Goal: Navigation & Orientation: Understand site structure

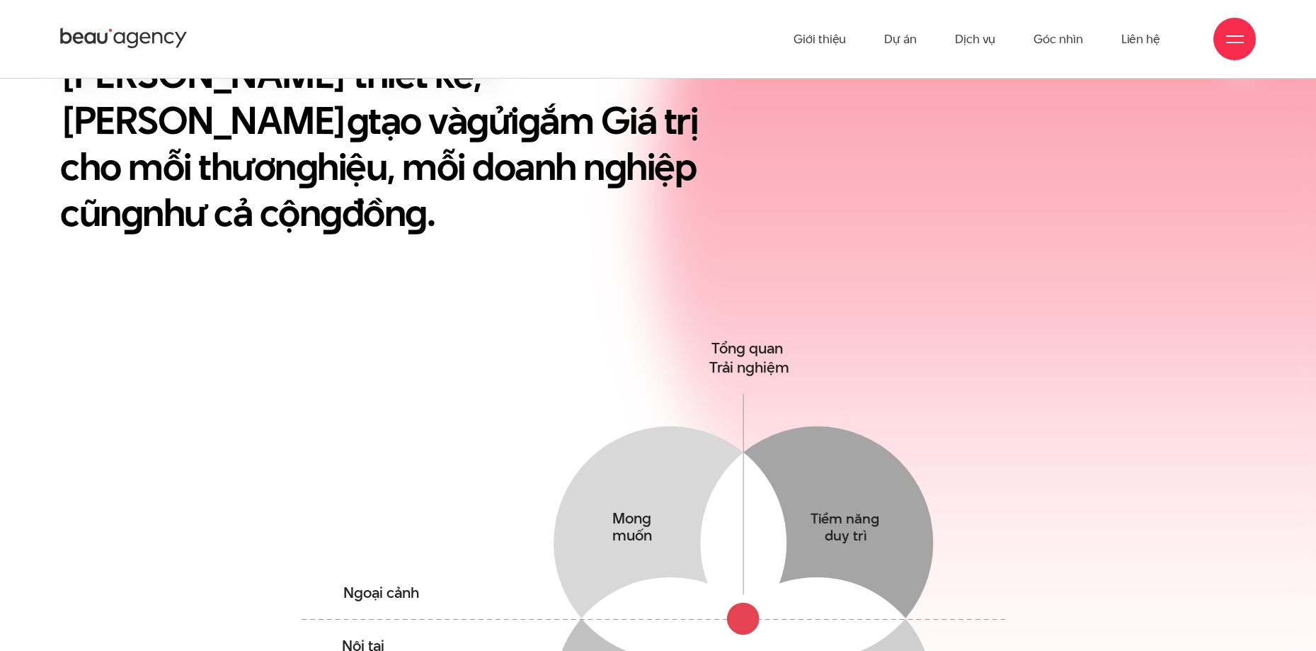
scroll to position [739, 0]
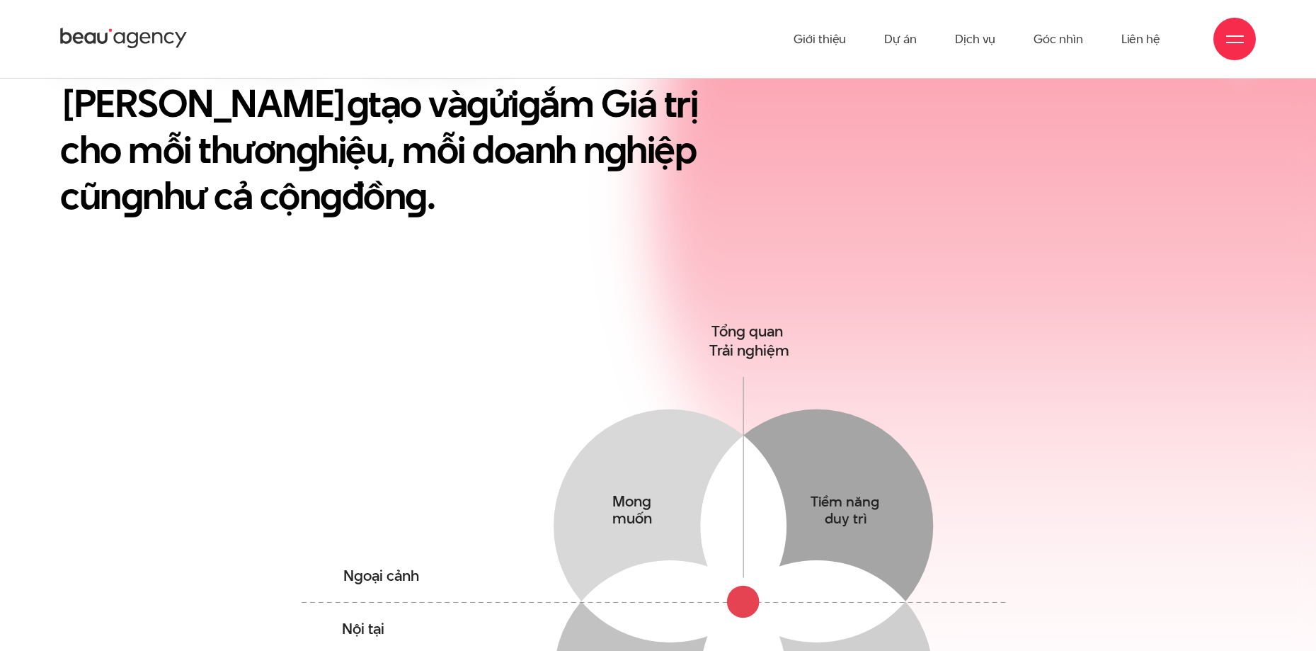
scroll to position [779, 0]
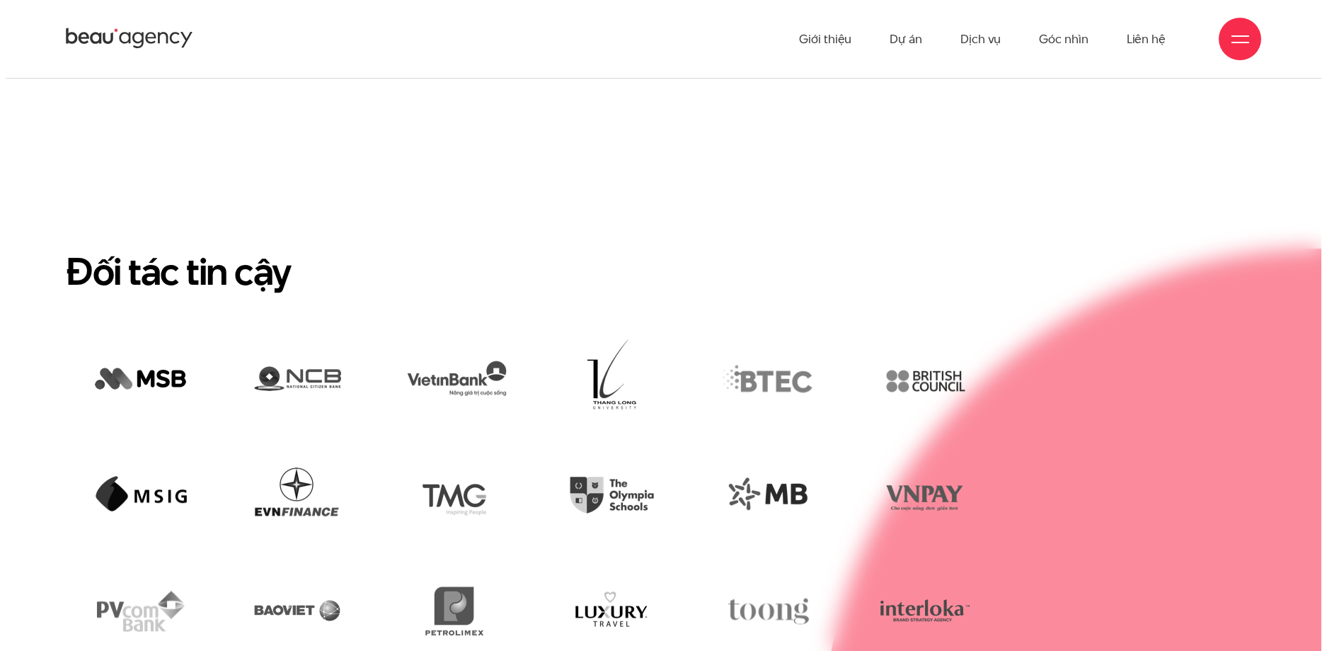
scroll to position [3398, 0]
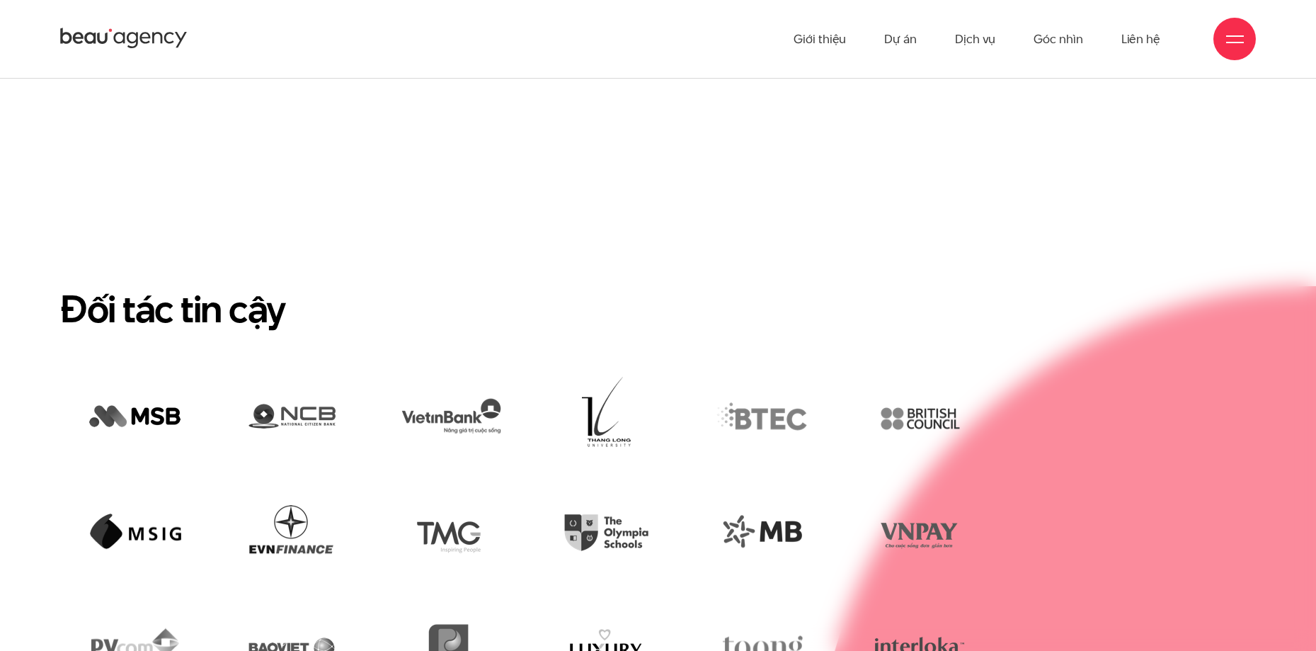
click at [1227, 39] on div at bounding box center [1235, 39] width 18 height 18
